Goal: Information Seeking & Learning: Understand process/instructions

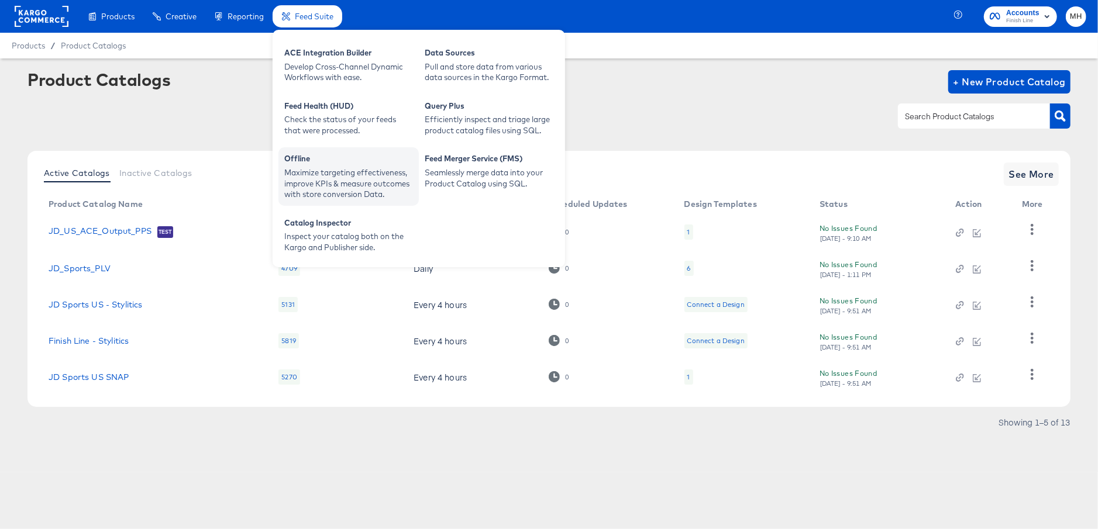
click at [330, 175] on div "Maximize targeting effectiveness, improve KPIs & measure outcomes with store co…" at bounding box center [348, 183] width 129 height 33
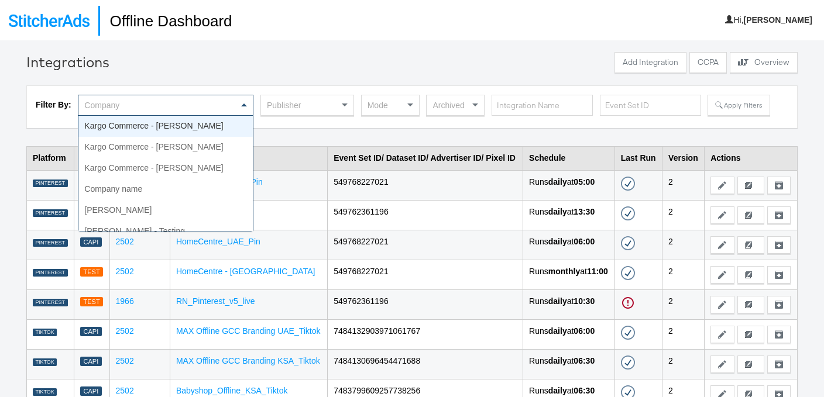
click at [226, 101] on div "Company" at bounding box center [165, 105] width 174 height 20
type input "t"
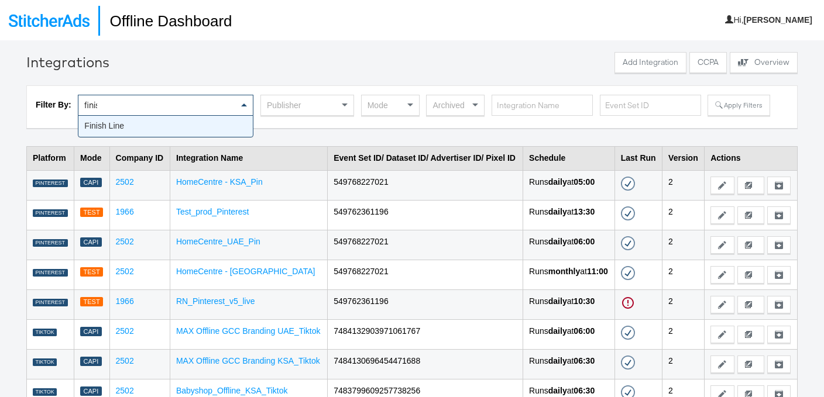
type input "finish"
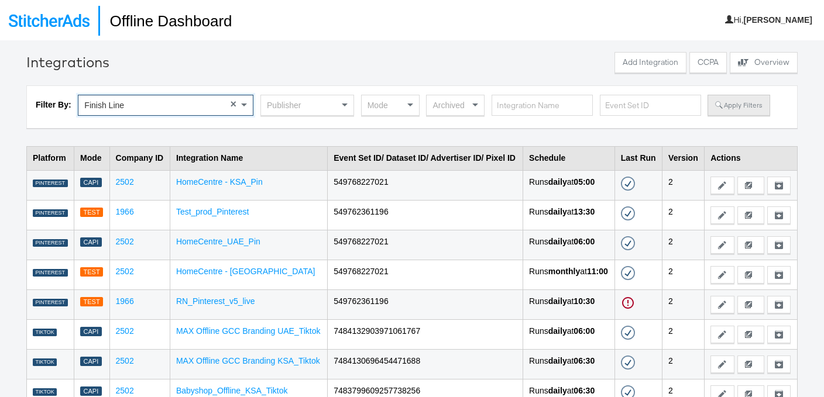
click at [722, 108] on button "Apply Filters" at bounding box center [738, 105] width 62 height 21
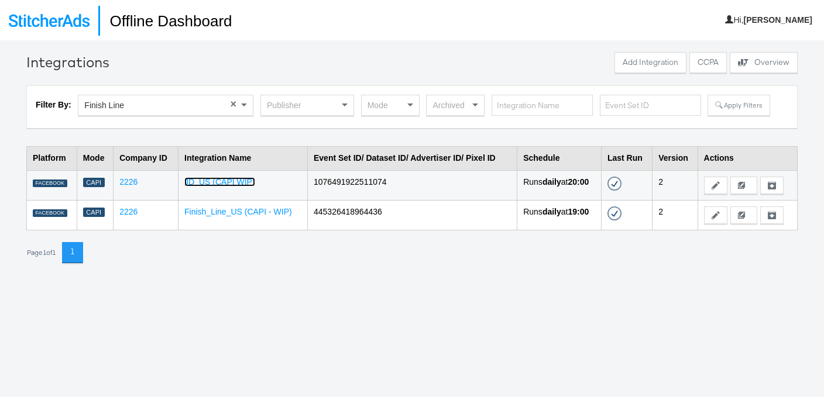
click at [207, 180] on link "JD_US (CAPI WIP)" at bounding box center [219, 181] width 71 height 9
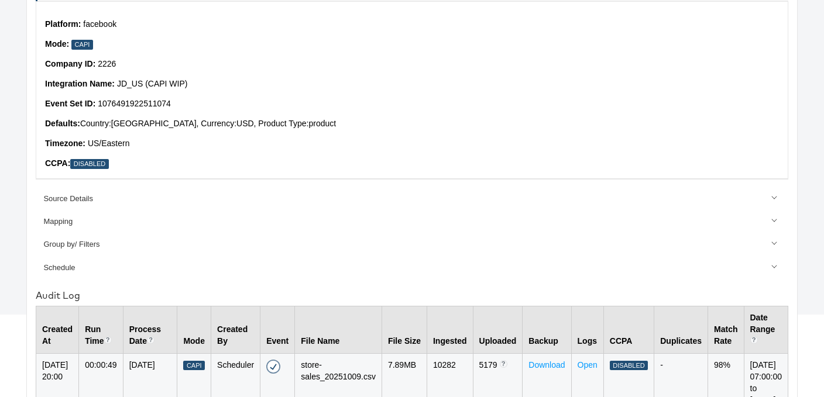
scroll to position [129, 0]
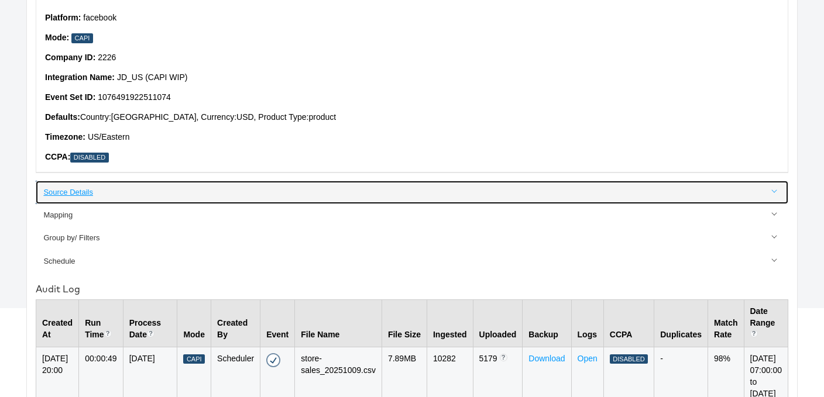
click at [93, 184] on link "Source Details" at bounding box center [412, 192] width 752 height 23
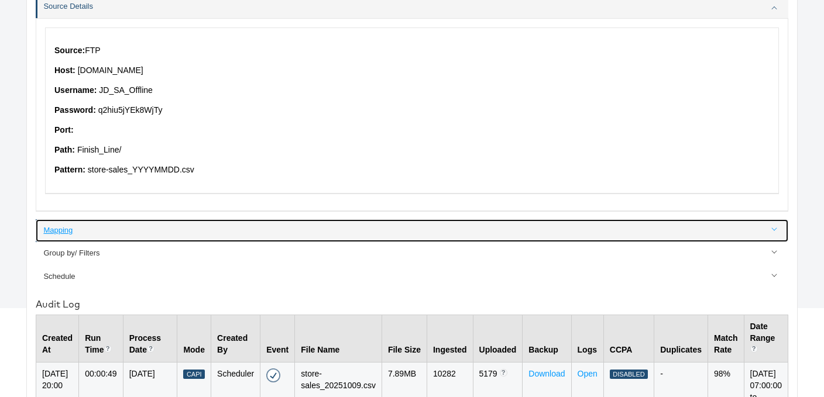
click at [221, 224] on link "Mapping" at bounding box center [412, 230] width 752 height 23
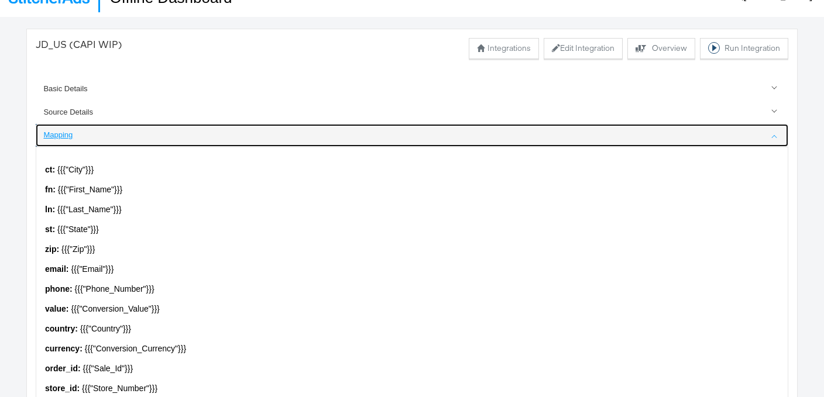
scroll to position [0, 0]
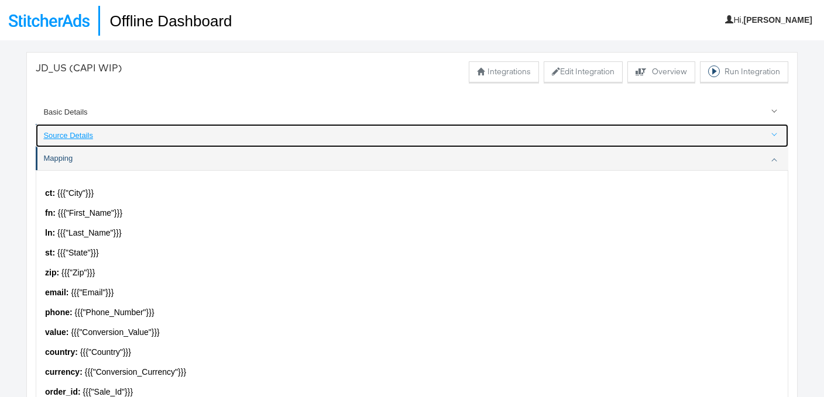
click at [184, 124] on link "Source Details" at bounding box center [412, 135] width 752 height 23
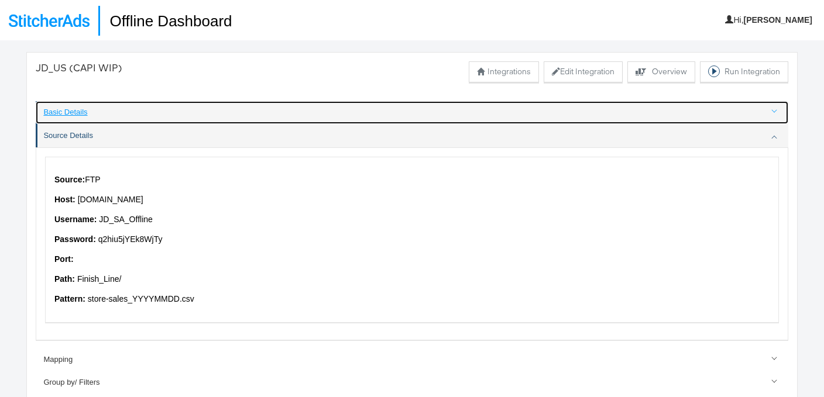
click at [187, 112] on div "Basic Details" at bounding box center [412, 112] width 738 height 11
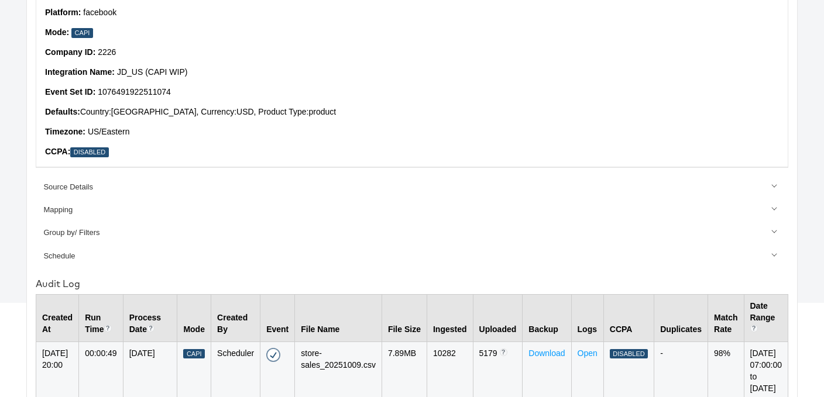
scroll to position [110, 0]
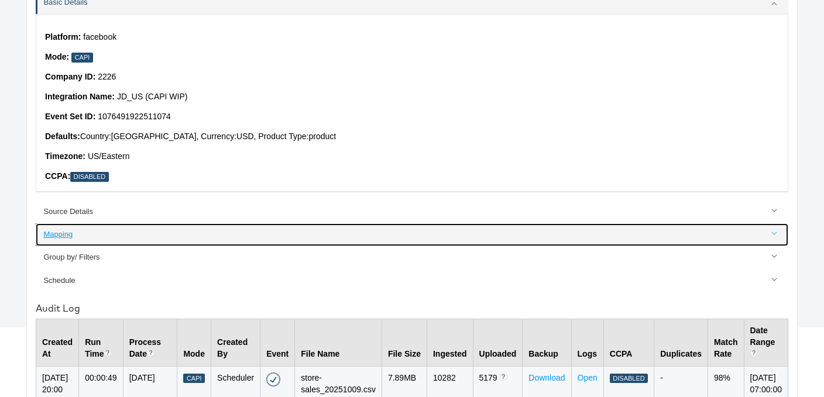
click at [166, 227] on link "Mapping" at bounding box center [412, 234] width 752 height 23
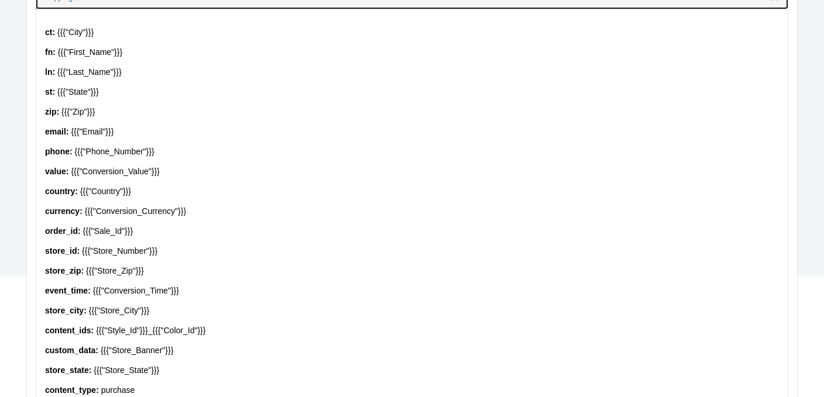
scroll to position [131, 0]
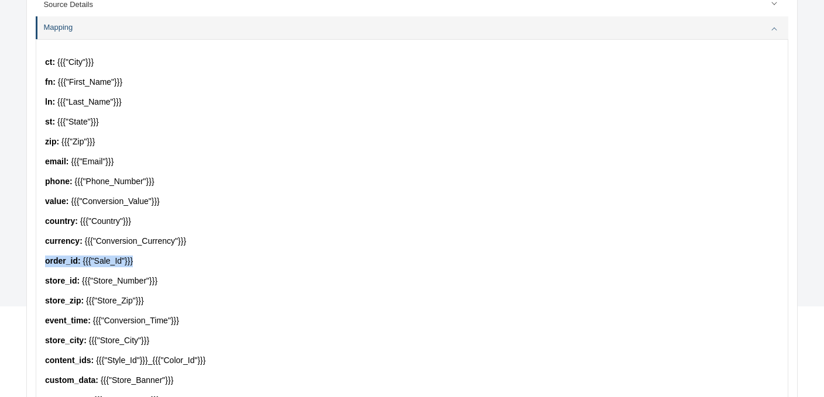
drag, startPoint x: 131, startPoint y: 263, endPoint x: 40, endPoint y: 263, distance: 90.7
click at [40, 263] on div "ct : {{{"City"}}} fn : {{{"First_Name"}}} ln : {{{"Last_Name"}}} st : {{{"State…" at bounding box center [412, 261] width 752 height 444
drag, startPoint x: 161, startPoint y: 284, endPoint x: 41, endPoint y: 275, distance: 120.9
click at [41, 275] on div "ct : {{{"City"}}} fn : {{{"First_Name"}}} ln : {{{"Last_Name"}}} st : {{{"State…" at bounding box center [412, 261] width 752 height 444
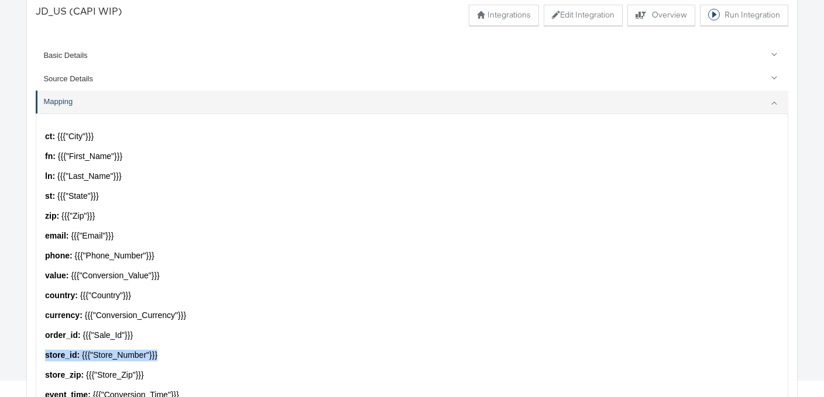
scroll to position [0, 0]
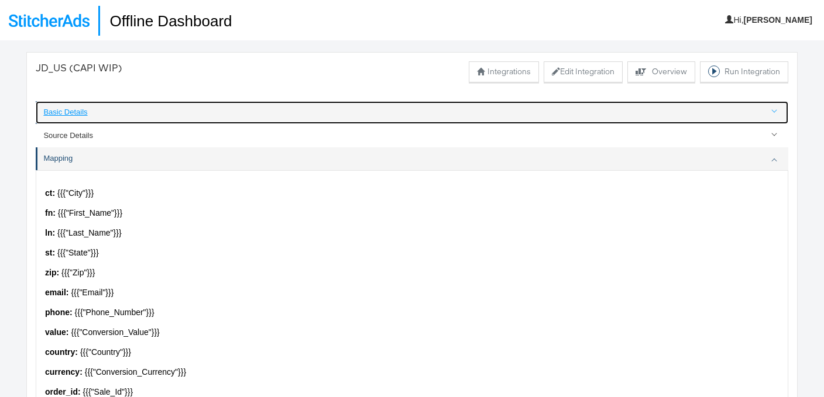
click at [126, 111] on div "Basic Details" at bounding box center [412, 112] width 738 height 11
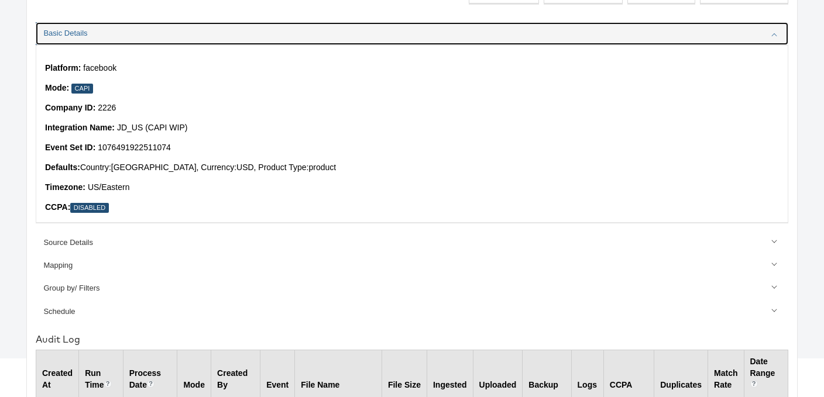
scroll to position [78, 0]
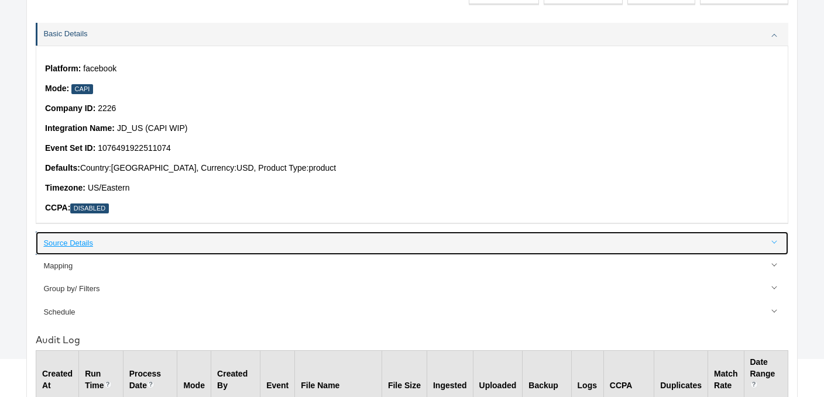
click at [176, 249] on link "Source Details" at bounding box center [412, 243] width 752 height 23
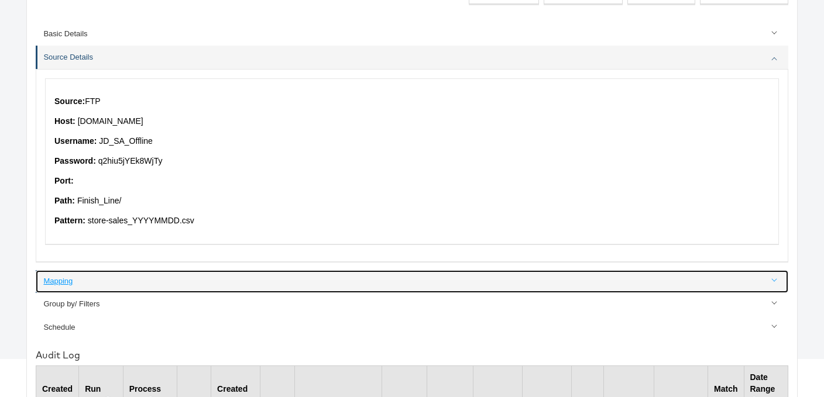
click at [174, 273] on link "Mapping" at bounding box center [412, 281] width 752 height 23
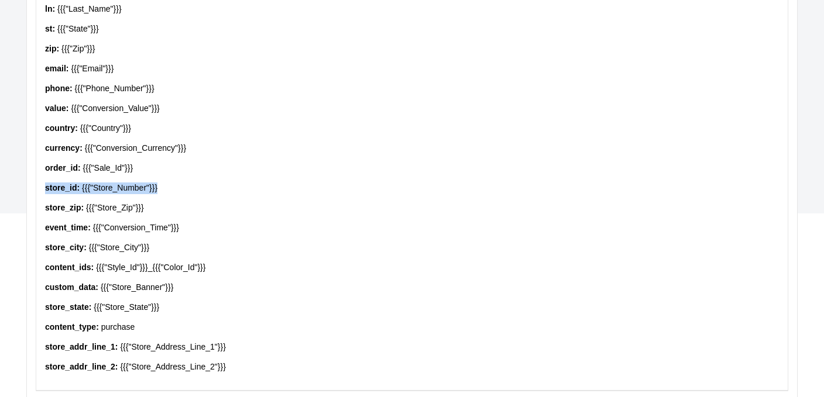
scroll to position [372, 0]
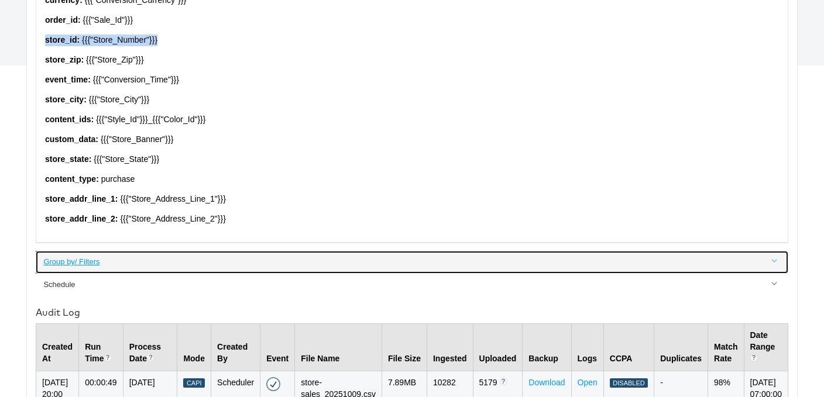
click at [173, 267] on div "Group by/ Filters" at bounding box center [412, 262] width 738 height 11
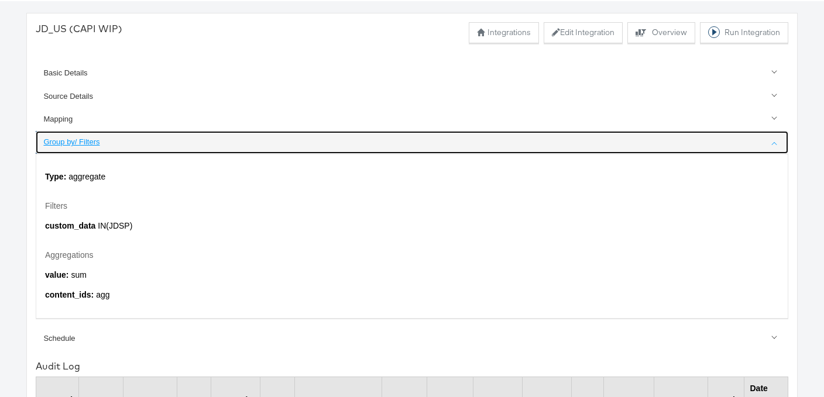
scroll to position [0, 0]
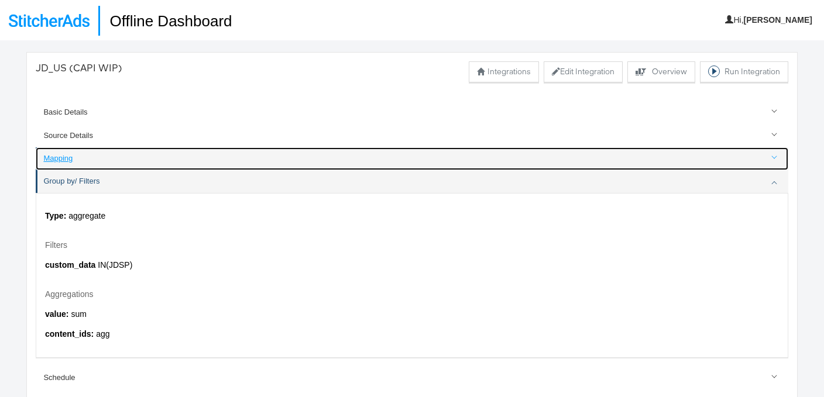
click at [141, 163] on div "Mapping" at bounding box center [412, 158] width 738 height 11
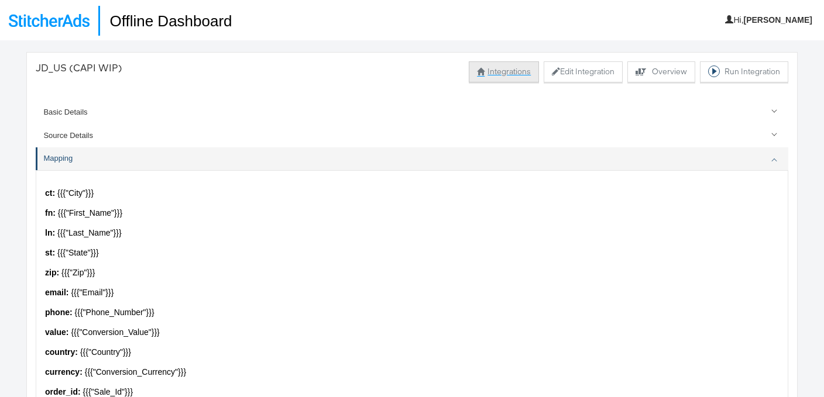
click at [478, 73] on span at bounding box center [481, 71] width 8 height 8
